Goal: Task Accomplishment & Management: Manage account settings

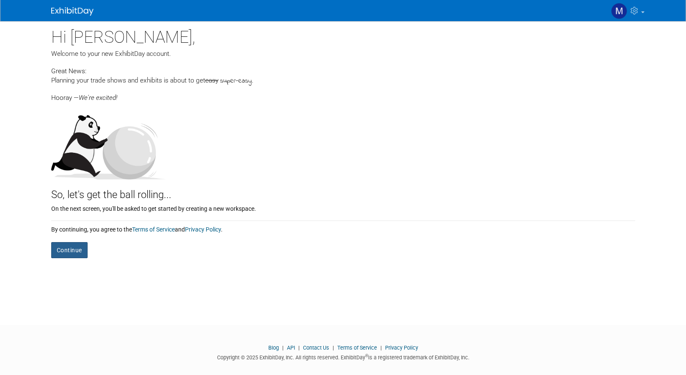
click at [75, 244] on button "Continue" at bounding box center [69, 250] width 36 height 16
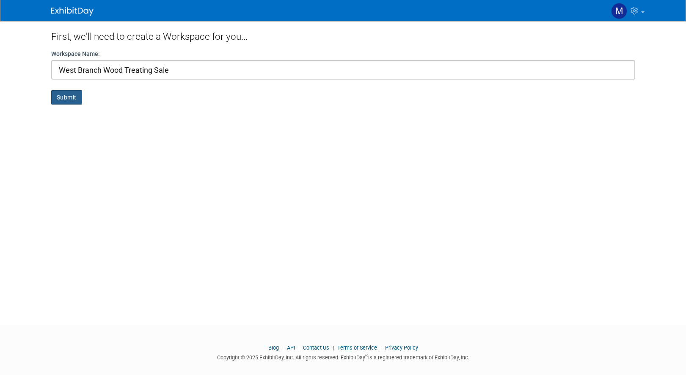
type input "West Branch Wood Treating Sale"
click at [57, 101] on button "Submit" at bounding box center [66, 97] width 31 height 14
type input "West Branch Wood Treating Sale"
click at [80, 100] on button "Submit" at bounding box center [66, 97] width 31 height 14
type input "Q"
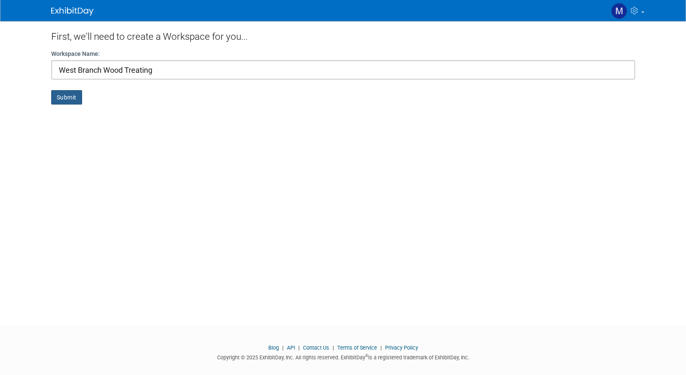
type input "West Branch Wood Treating"
click at [67, 100] on button "Submit" at bounding box center [66, 97] width 31 height 14
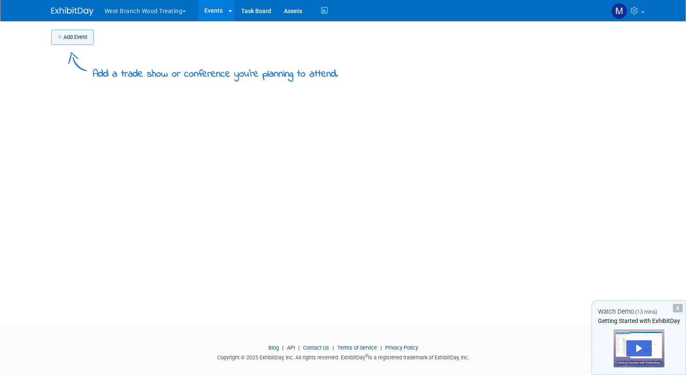
click at [72, 38] on button "Add Event" at bounding box center [72, 37] width 42 height 15
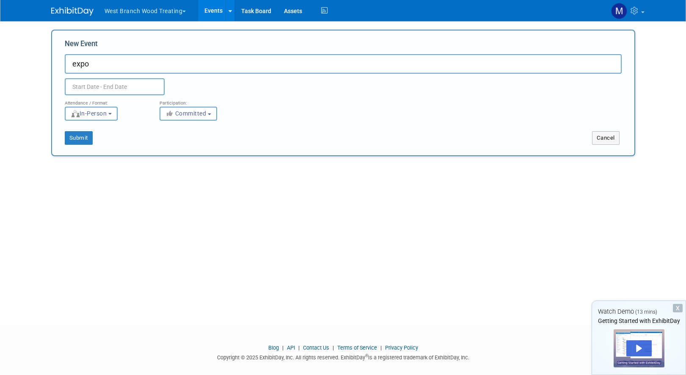
drag, startPoint x: 98, startPoint y: 63, endPoint x: 49, endPoint y: 63, distance: 49.1
click at [65, 63] on input "expo" at bounding box center [343, 63] width 557 height 19
click at [108, 63] on input "expo" at bounding box center [343, 63] width 557 height 19
drag, startPoint x: 106, startPoint y: 65, endPoint x: 52, endPoint y: 65, distance: 54.1
click at [65, 65] on input "expo" at bounding box center [343, 63] width 557 height 19
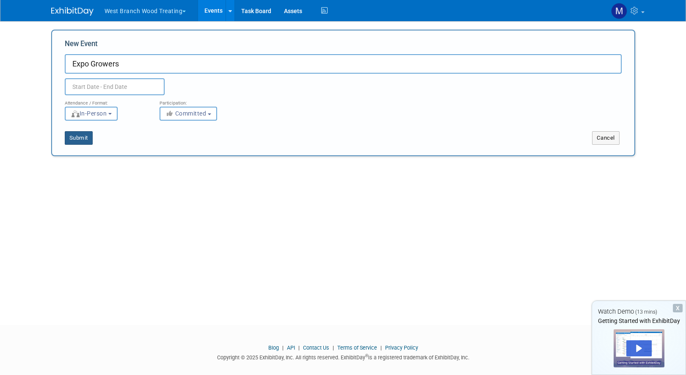
type input "Expo Growers"
click at [71, 137] on button "Submit" at bounding box center [79, 138] width 28 height 14
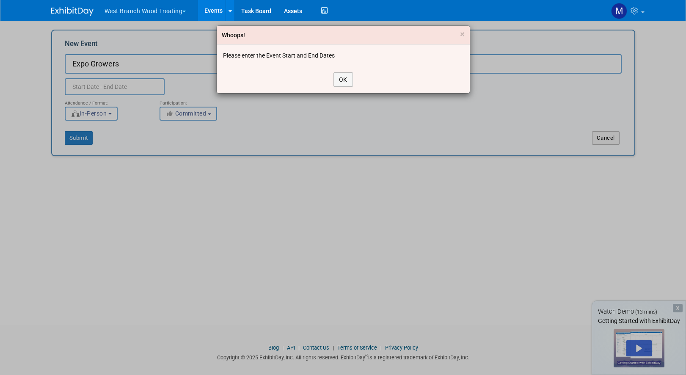
click at [330, 75] on div "OK" at bounding box center [343, 79] width 253 height 27
click at [333, 76] on div "OK" at bounding box center [343, 79] width 253 height 27
click at [349, 75] on button "OK" at bounding box center [342, 79] width 19 height 14
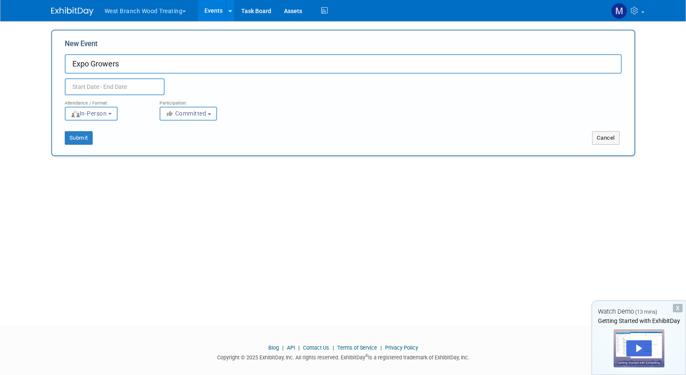
click at [132, 87] on input "text" at bounding box center [115, 86] width 100 height 17
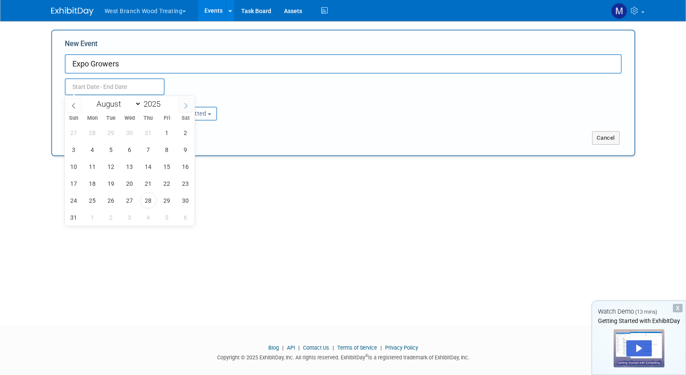
click at [186, 110] on span at bounding box center [185, 105] width 15 height 14
select select "11"
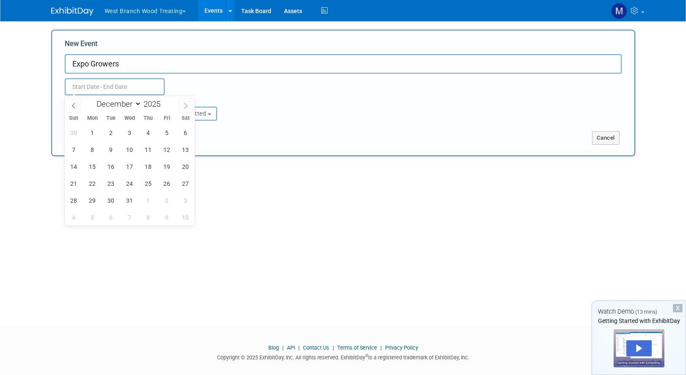
click at [186, 110] on span at bounding box center [185, 105] width 15 height 14
type input "2026"
select select "0"
click at [75, 107] on icon at bounding box center [74, 106] width 6 height 6
type input "2025"
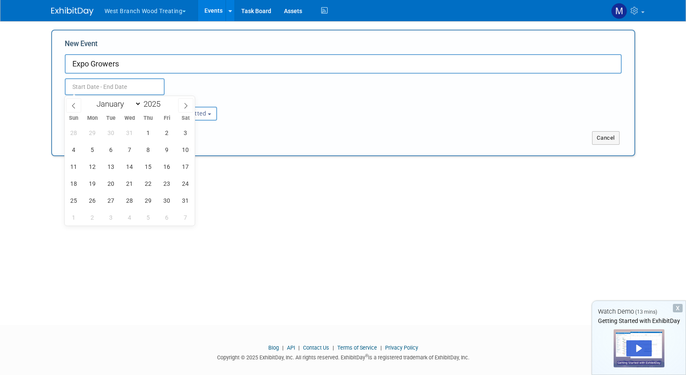
select select "11"
click at [112, 150] on span "9" at bounding box center [111, 149] width 16 height 16
click at [145, 151] on span "11" at bounding box center [148, 149] width 16 height 16
type input "Dec 9, 2025 to Dec 11, 2025"
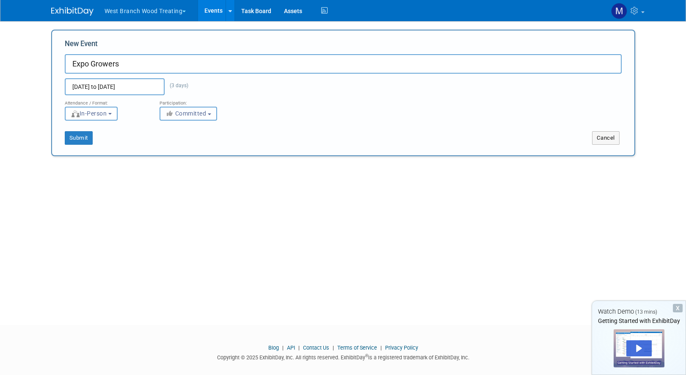
click at [199, 115] on span "Committed" at bounding box center [185, 113] width 41 height 7
click at [200, 149] on label "Considering" at bounding box center [192, 145] width 56 height 11
click at [167, 148] on input "Considering" at bounding box center [164, 145] width 5 height 5
select select "2"
click at [81, 138] on button "Submit" at bounding box center [79, 138] width 28 height 14
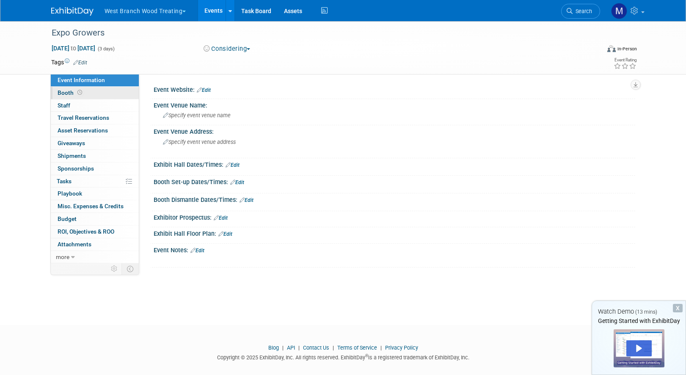
click at [71, 93] on span "Booth" at bounding box center [71, 92] width 26 height 7
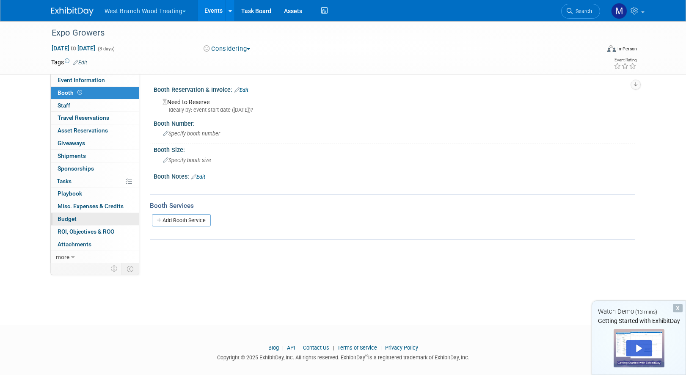
click at [79, 216] on link "Budget" at bounding box center [95, 219] width 88 height 12
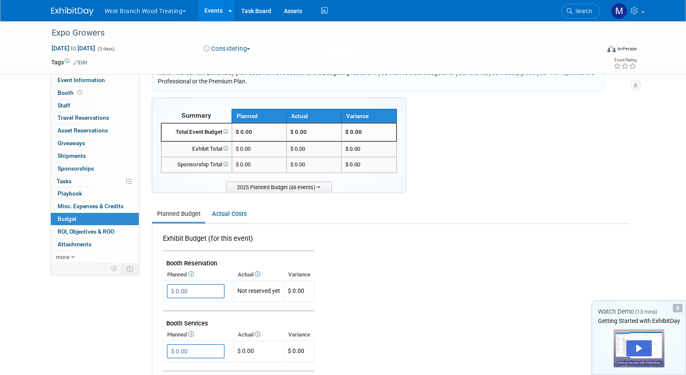
scroll to position [26, 0]
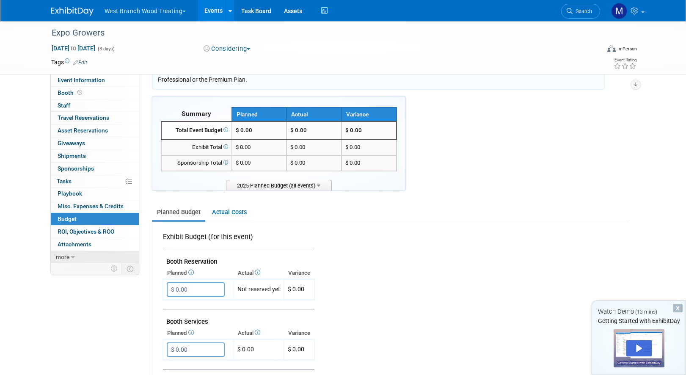
click at [77, 257] on link "more" at bounding box center [95, 257] width 88 height 12
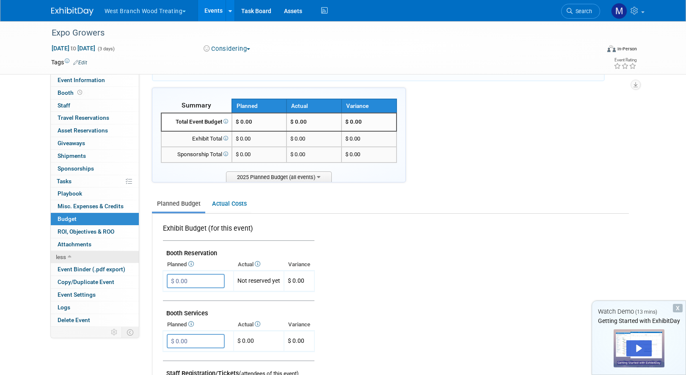
scroll to position [36, 0]
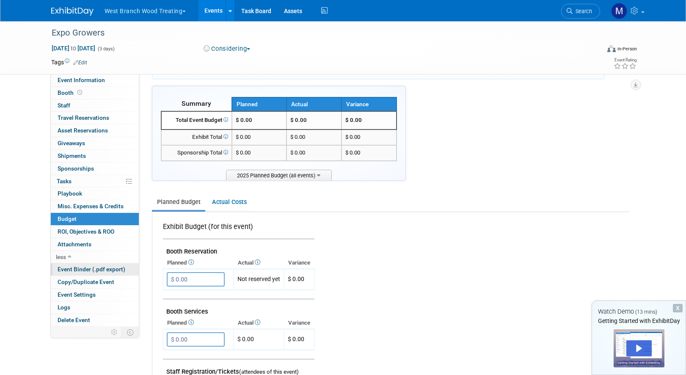
click at [77, 272] on span "Event Binder (.pdf export)" at bounding box center [92, 269] width 68 height 7
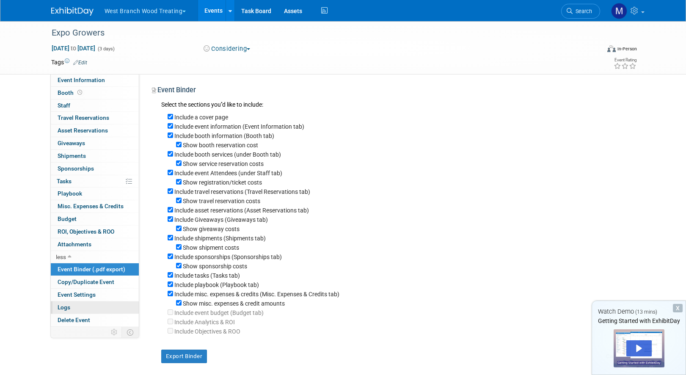
click at [88, 307] on link "Logs" at bounding box center [95, 307] width 88 height 12
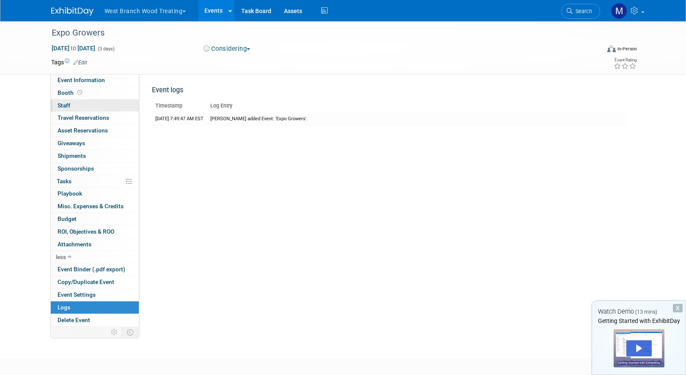
click at [75, 106] on link "0 Staff 0" at bounding box center [95, 105] width 88 height 12
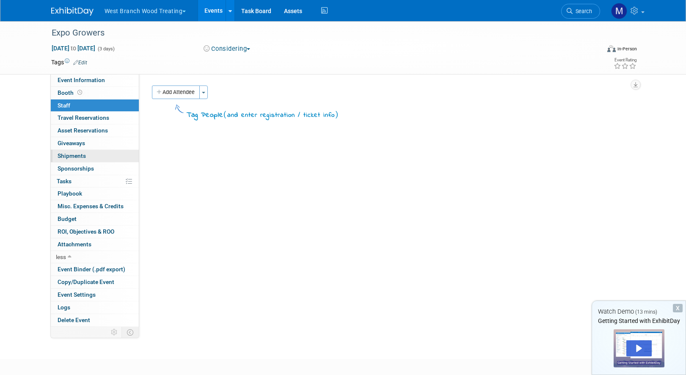
click at [80, 152] on link "0 Shipments 0" at bounding box center [95, 156] width 88 height 12
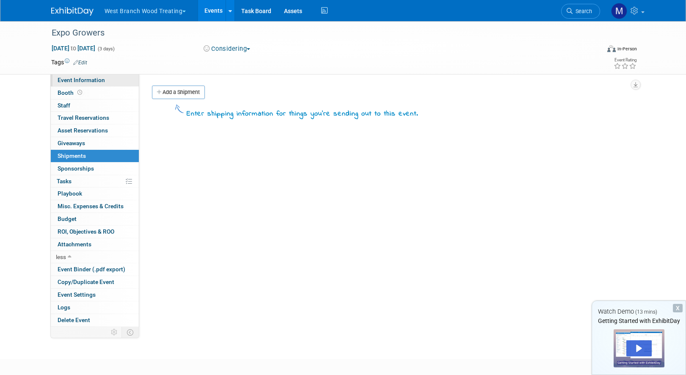
click at [74, 79] on span "Event Information" at bounding box center [81, 80] width 47 height 7
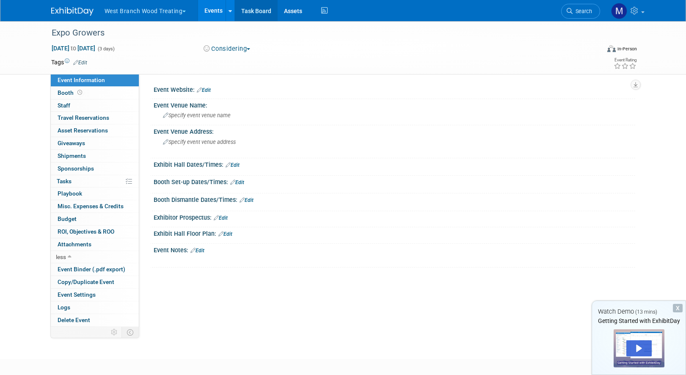
click at [257, 8] on link "Task Board" at bounding box center [256, 10] width 43 height 21
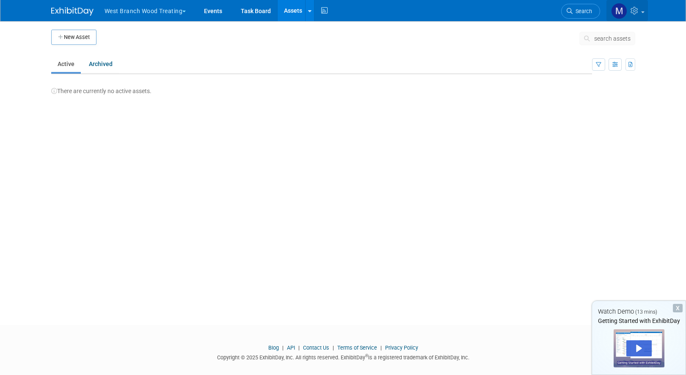
click at [632, 9] on icon at bounding box center [635, 11] width 10 height 8
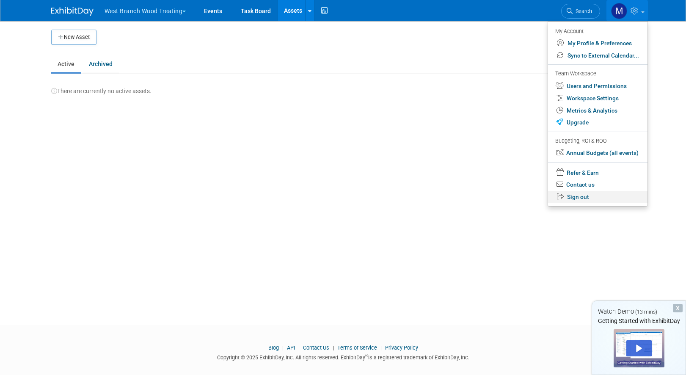
click at [583, 195] on link "Sign out" at bounding box center [597, 197] width 99 height 12
